Goal: Information Seeking & Learning: Compare options

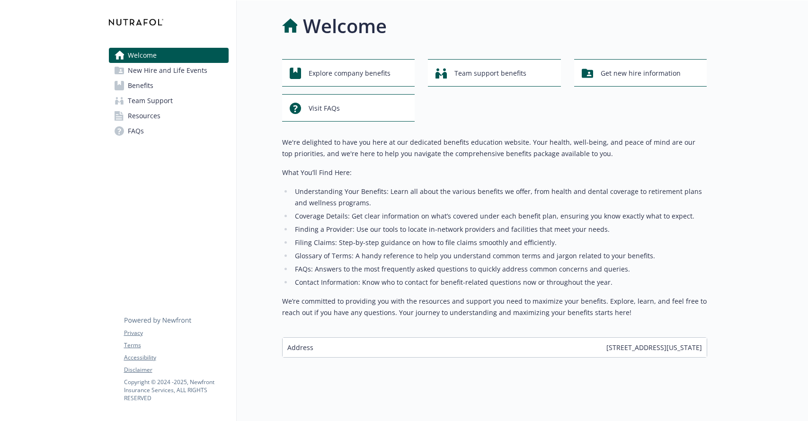
click at [157, 71] on span "New Hire and Life Events" at bounding box center [168, 70] width 80 height 15
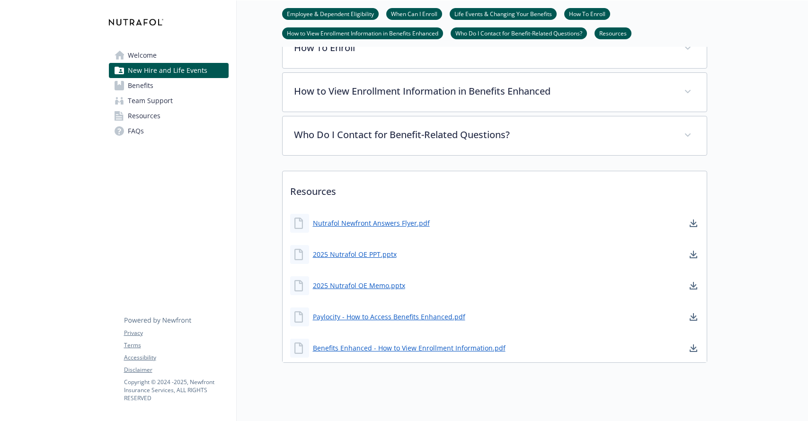
scroll to position [390, 0]
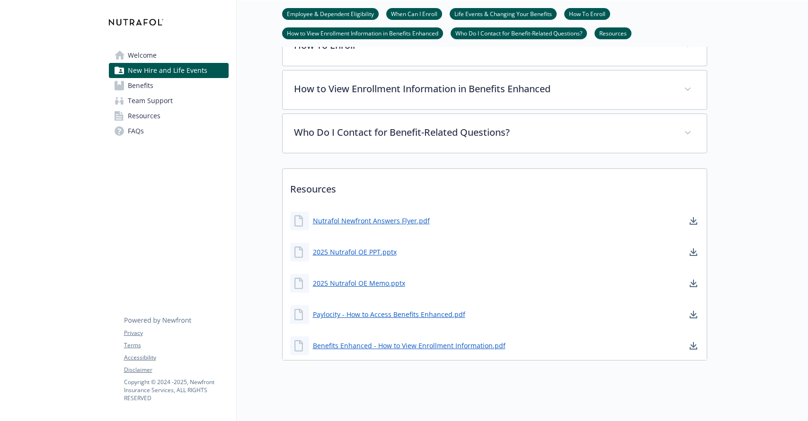
click at [144, 87] on span "Benefits" at bounding box center [141, 85] width 26 height 15
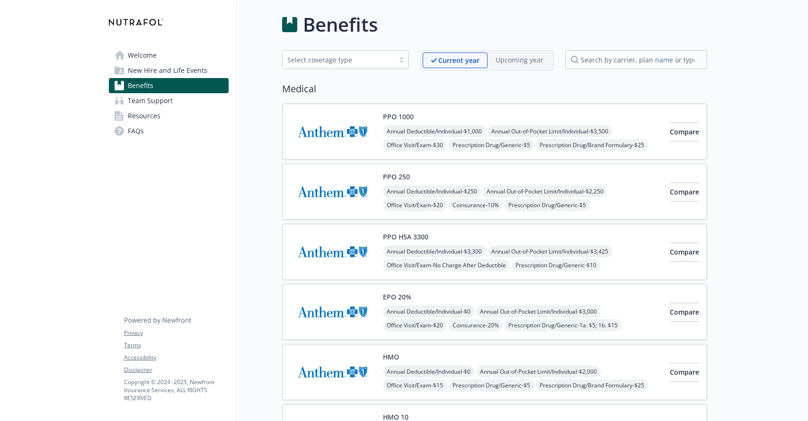
scroll to position [1, 0]
click at [683, 131] on span "Compare" at bounding box center [684, 132] width 29 height 9
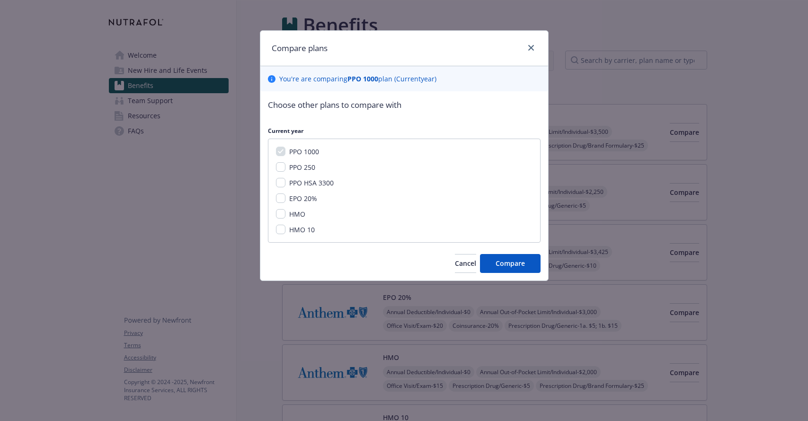
click at [285, 168] on div "PPO 250" at bounding box center [404, 167] width 257 height 10
click at [276, 167] on input "PPO 250" at bounding box center [280, 166] width 9 height 9
checkbox input "true"
click at [520, 265] on span "Compare" at bounding box center [510, 263] width 29 height 9
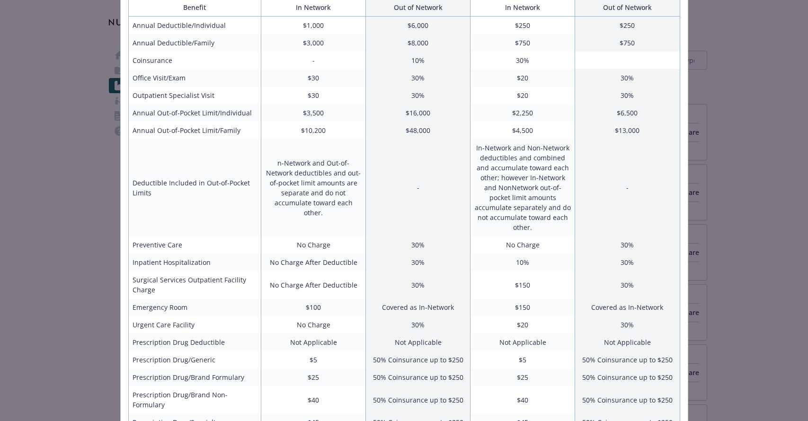
scroll to position [0, 0]
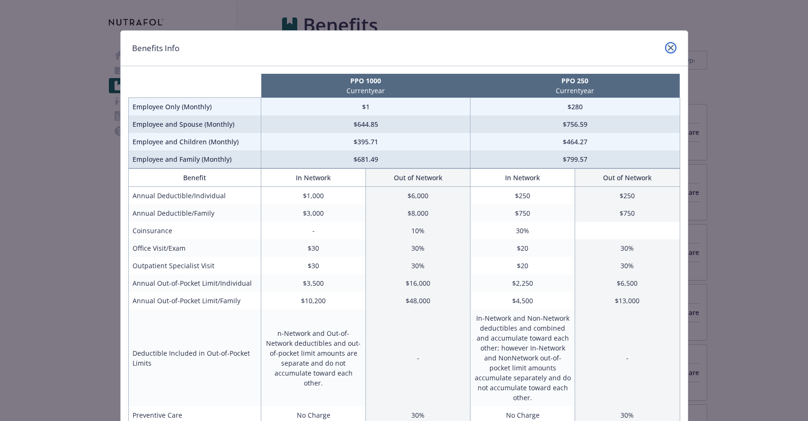
click at [671, 47] on icon "close" at bounding box center [671, 48] width 6 height 6
